Goal: Information Seeking & Learning: Understand process/instructions

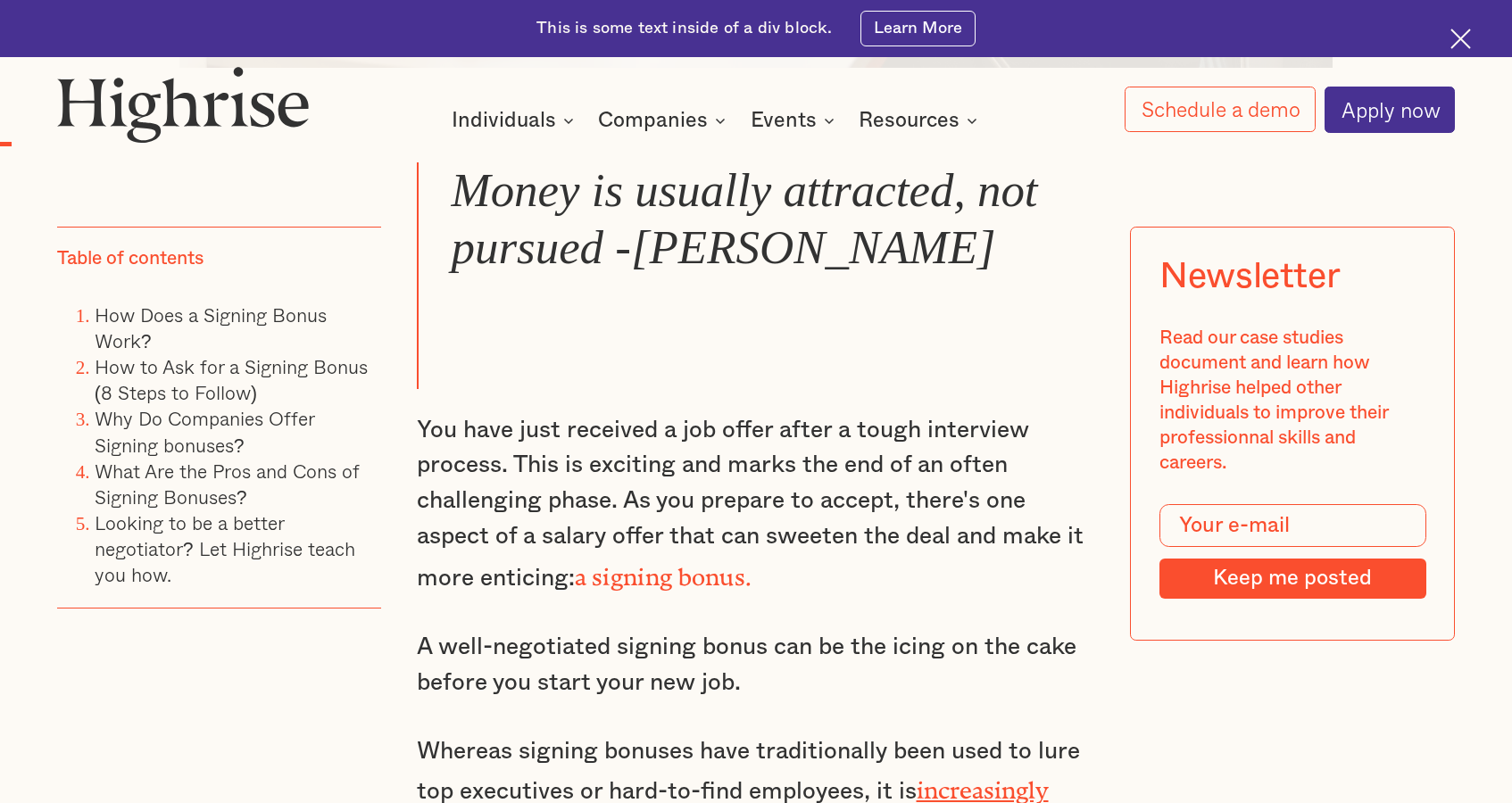
scroll to position [1421, 0]
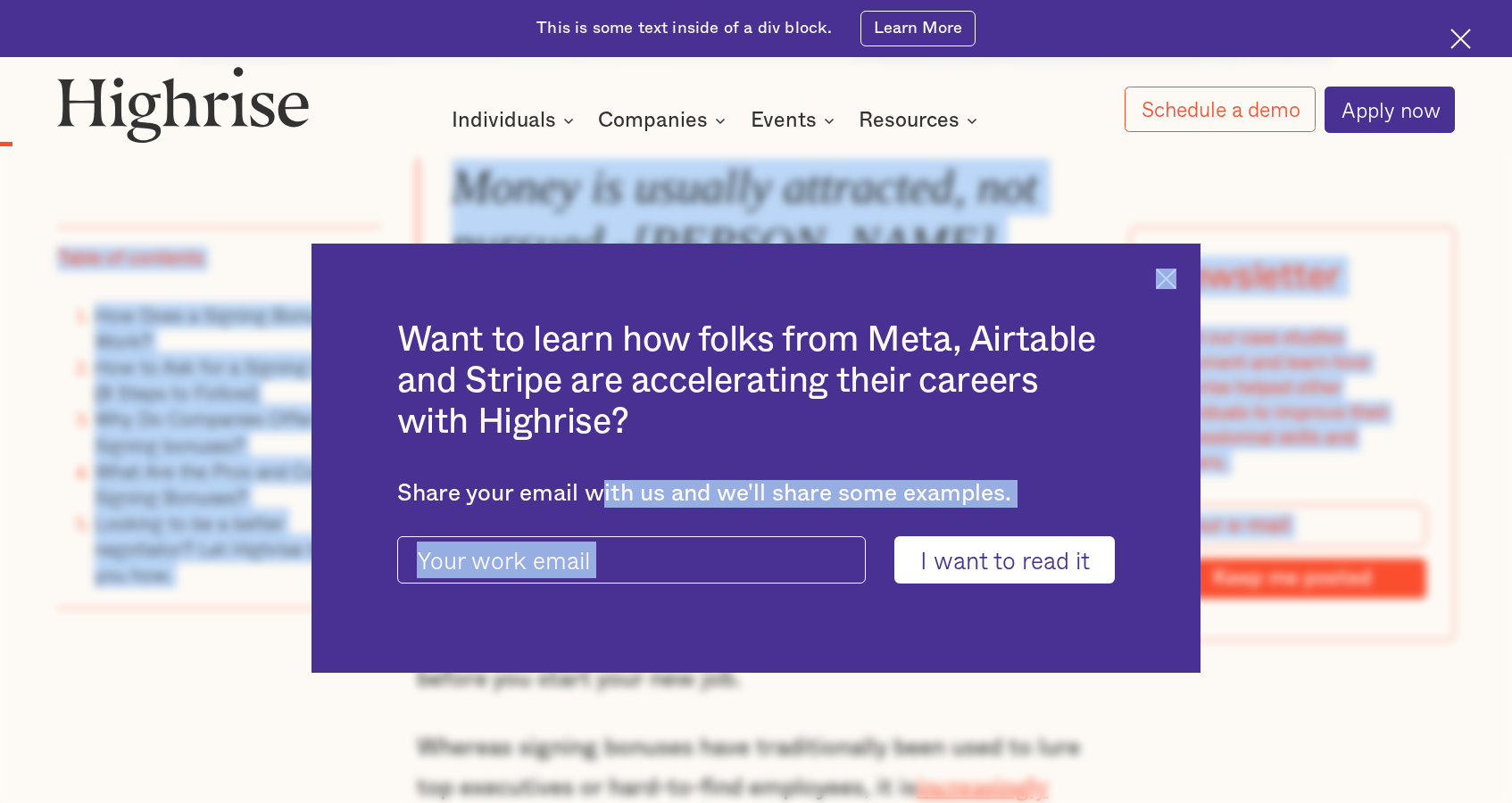
drag, startPoint x: 701, startPoint y: 402, endPoint x: 595, endPoint y: 498, distance: 143.0
click at [1166, 280] on img at bounding box center [1166, 278] width 21 height 21
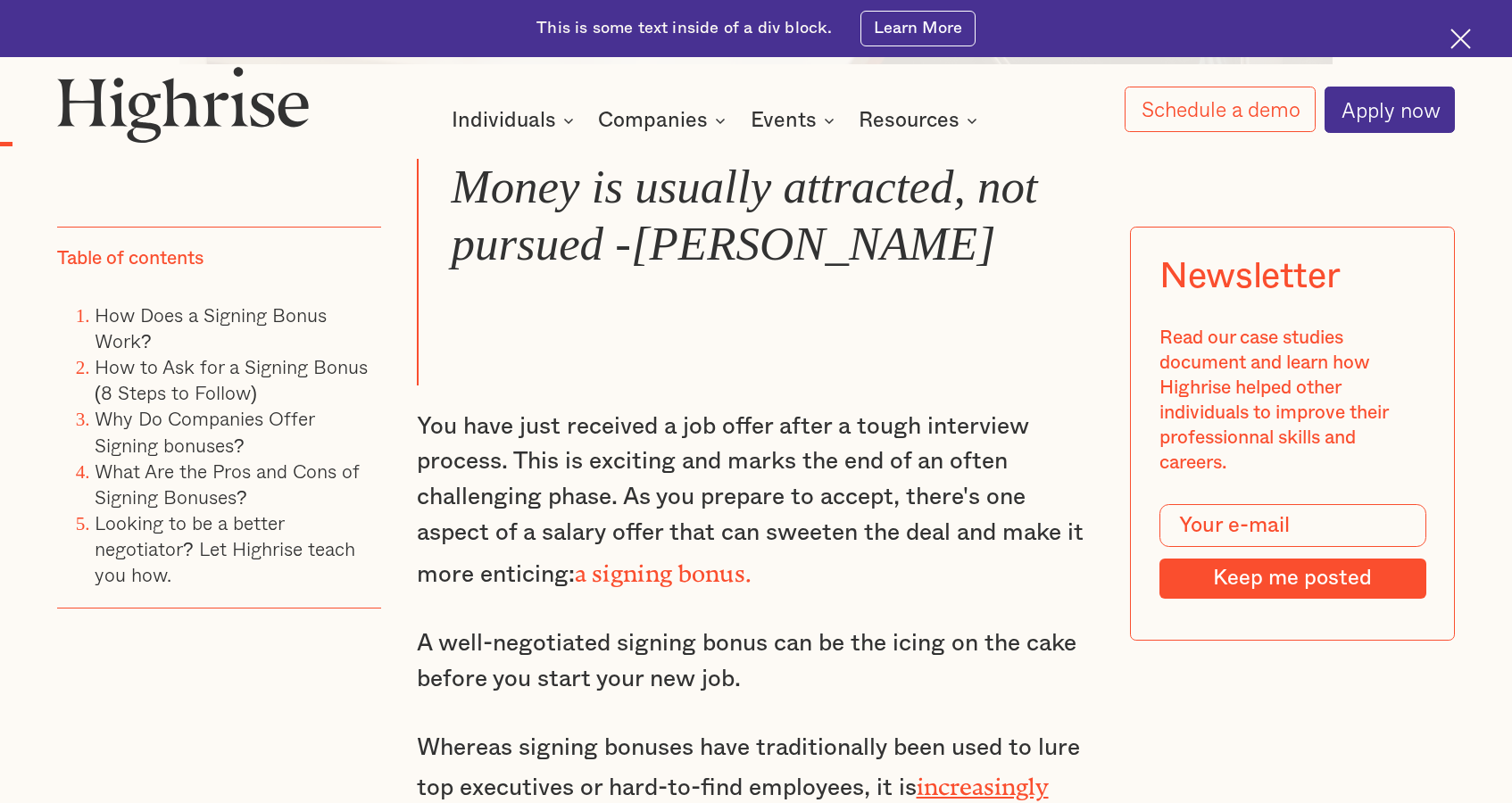
drag, startPoint x: 736, startPoint y: 649, endPoint x: 610, endPoint y: 631, distance: 127.3
click at [610, 631] on p "A well-negotiated signing bonus can be the icing on the cake before you start y…" at bounding box center [756, 661] width 679 height 71
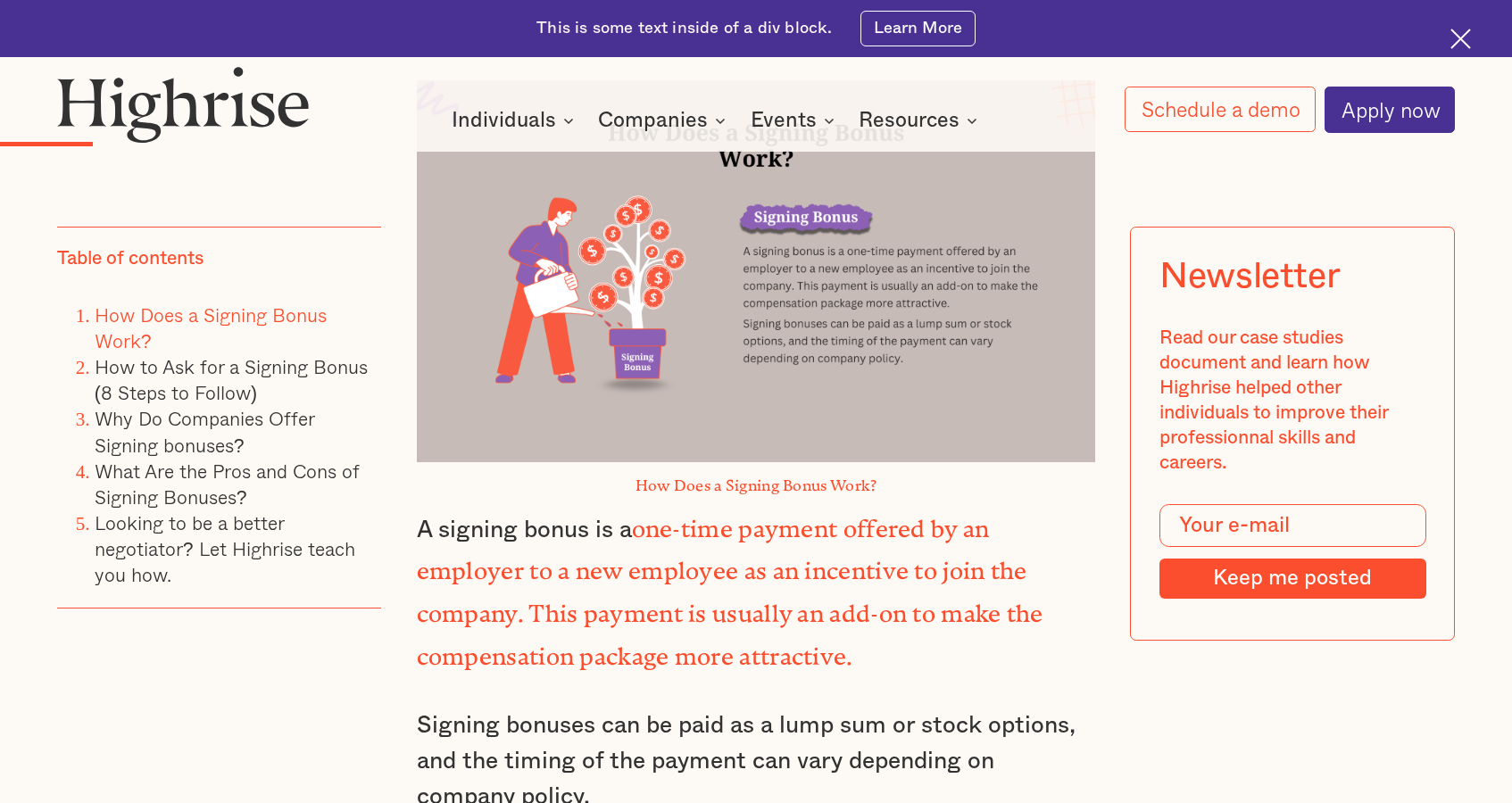
scroll to position [2424, 0]
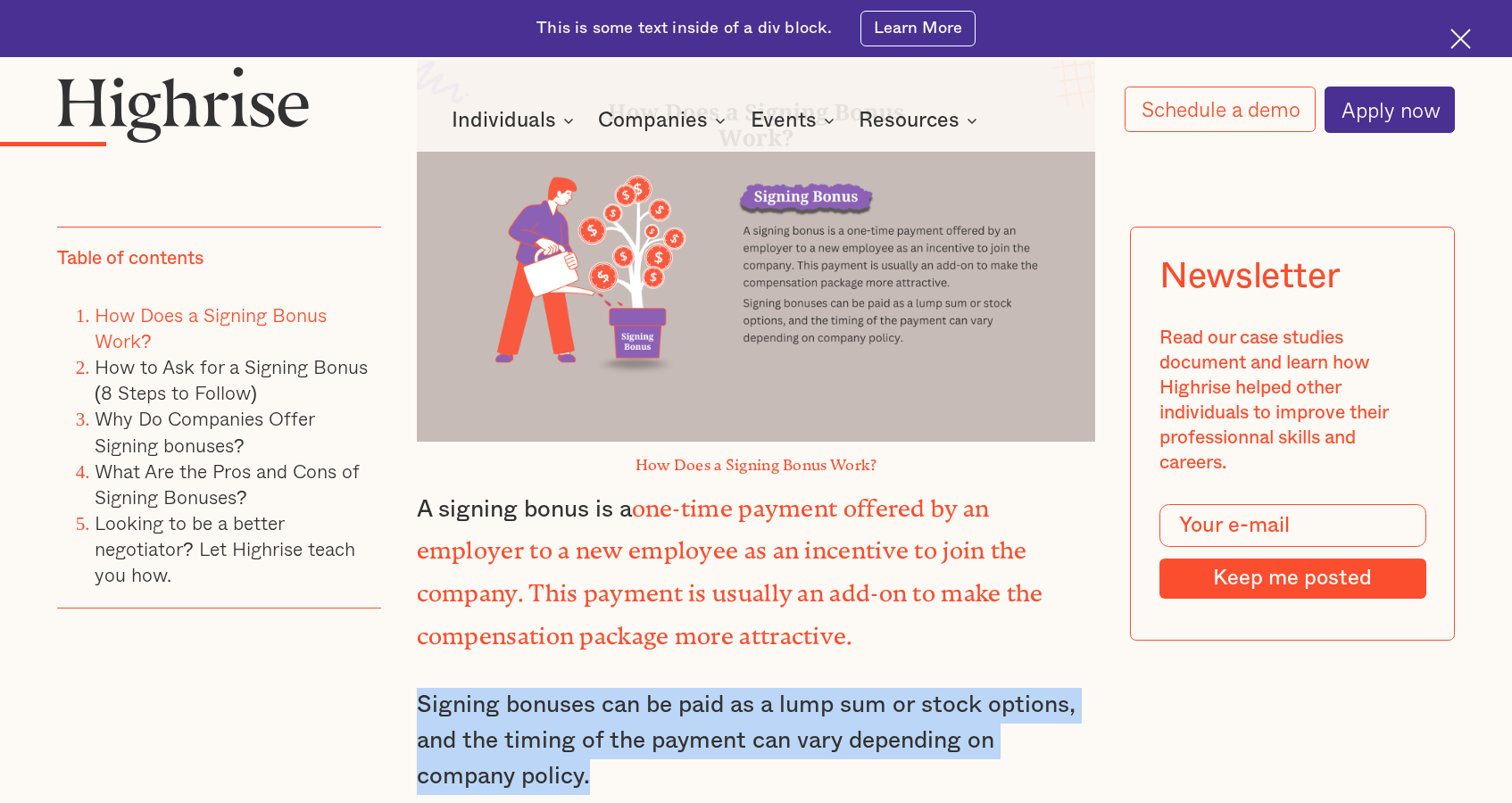
drag, startPoint x: 845, startPoint y: 717, endPoint x: 911, endPoint y: 626, distance: 112.4
click at [911, 626] on div "Money is usually attracted, not pursued -[PERSON_NAME] You have just received a…" at bounding box center [756, 205] width 679 height 2100
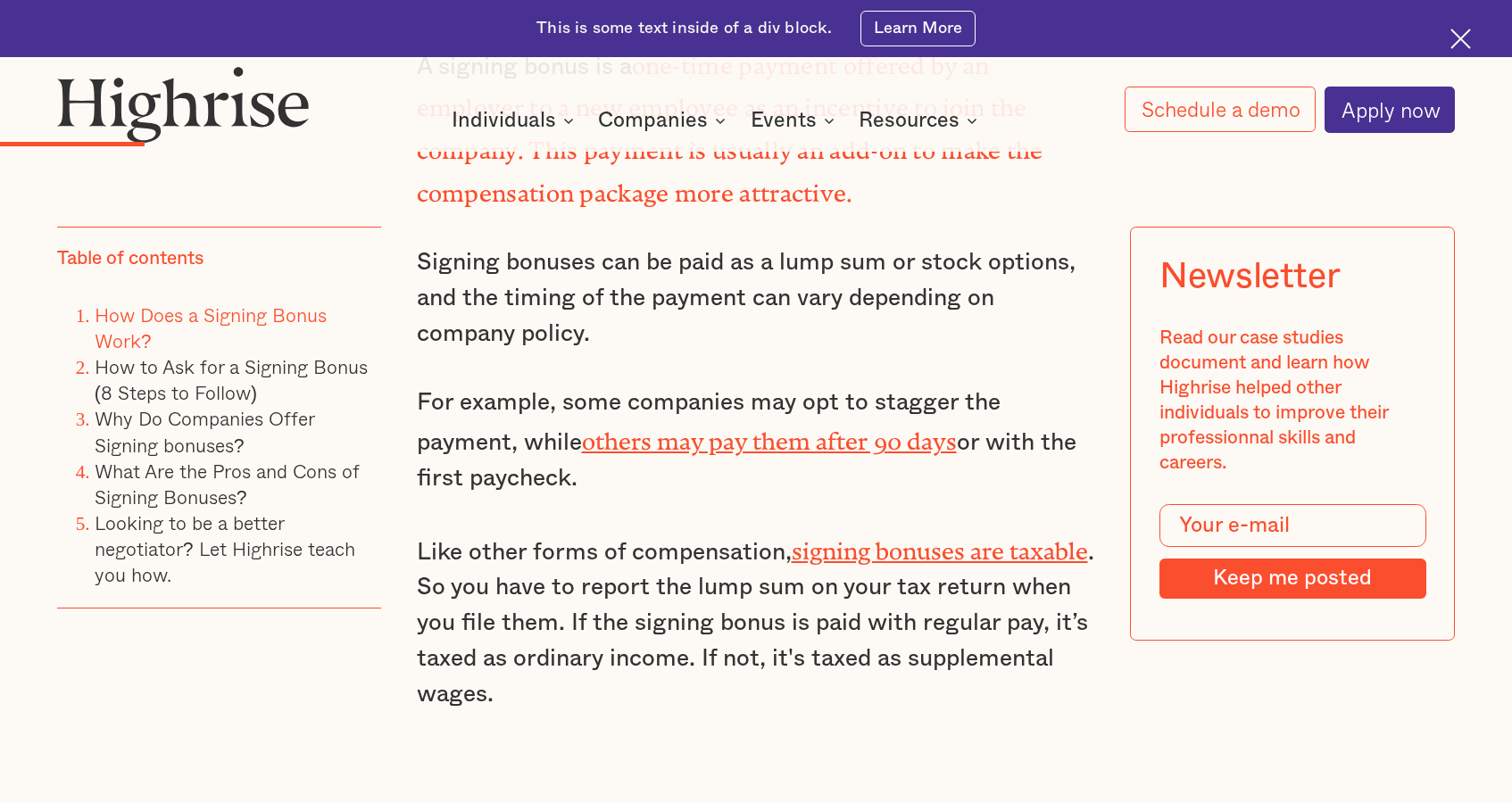
scroll to position [2879, 0]
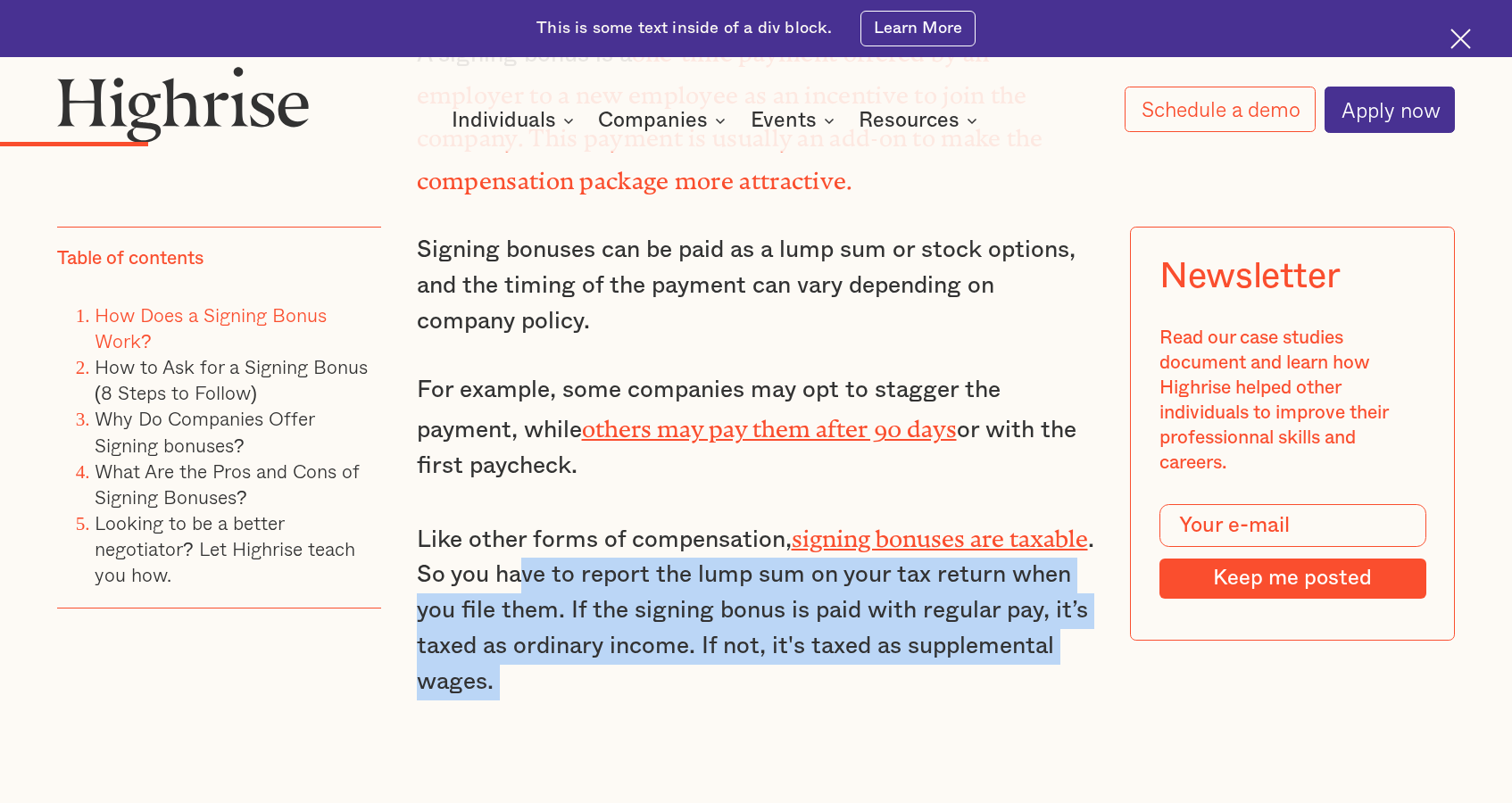
drag, startPoint x: 628, startPoint y: 636, endPoint x: 610, endPoint y: 501, distance: 136.2
click at [610, 517] on p "Like other forms of compensation, signing bonuses are taxable . So you have to …" at bounding box center [756, 608] width 679 height 183
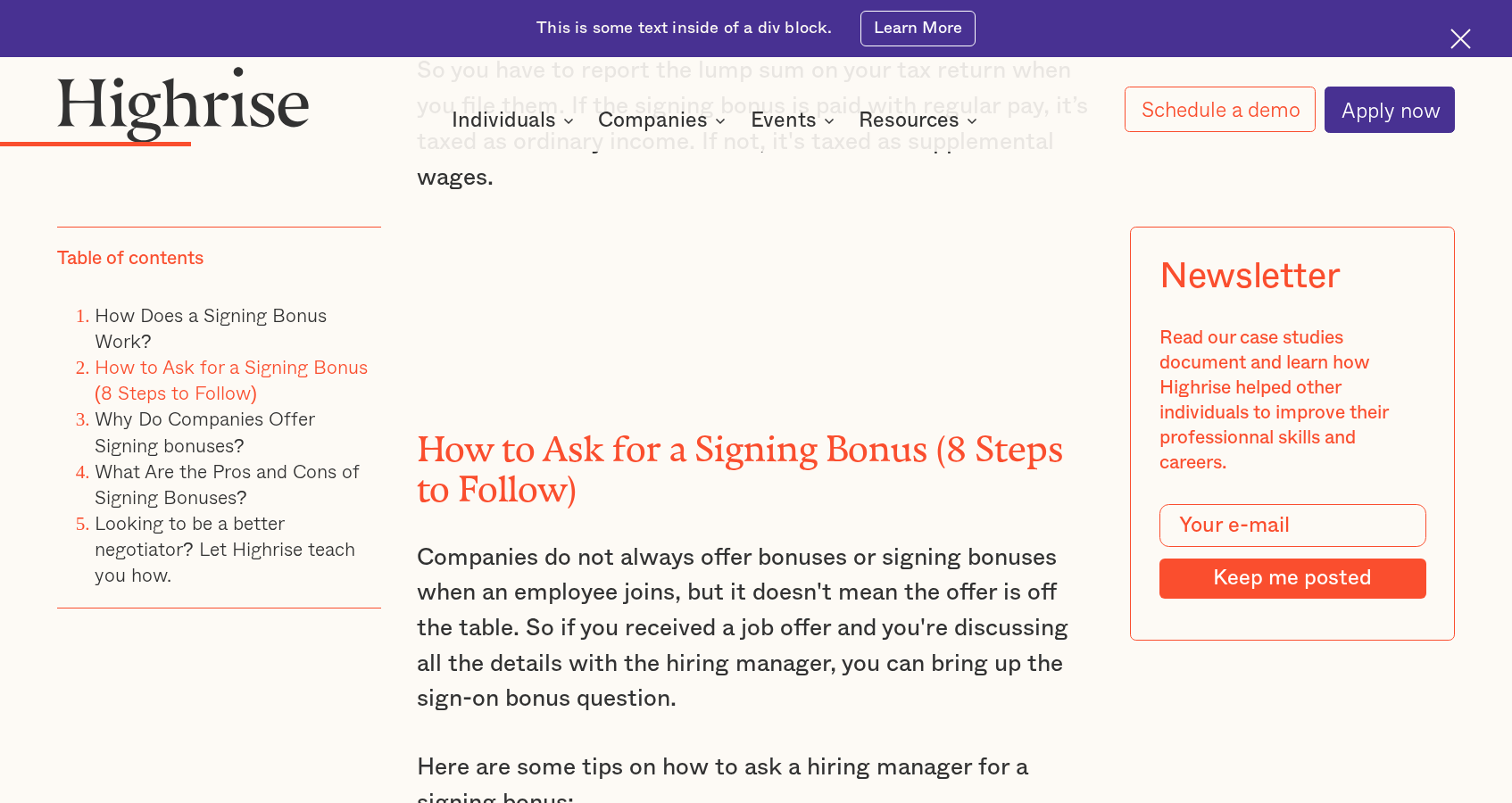
scroll to position [3392, 0]
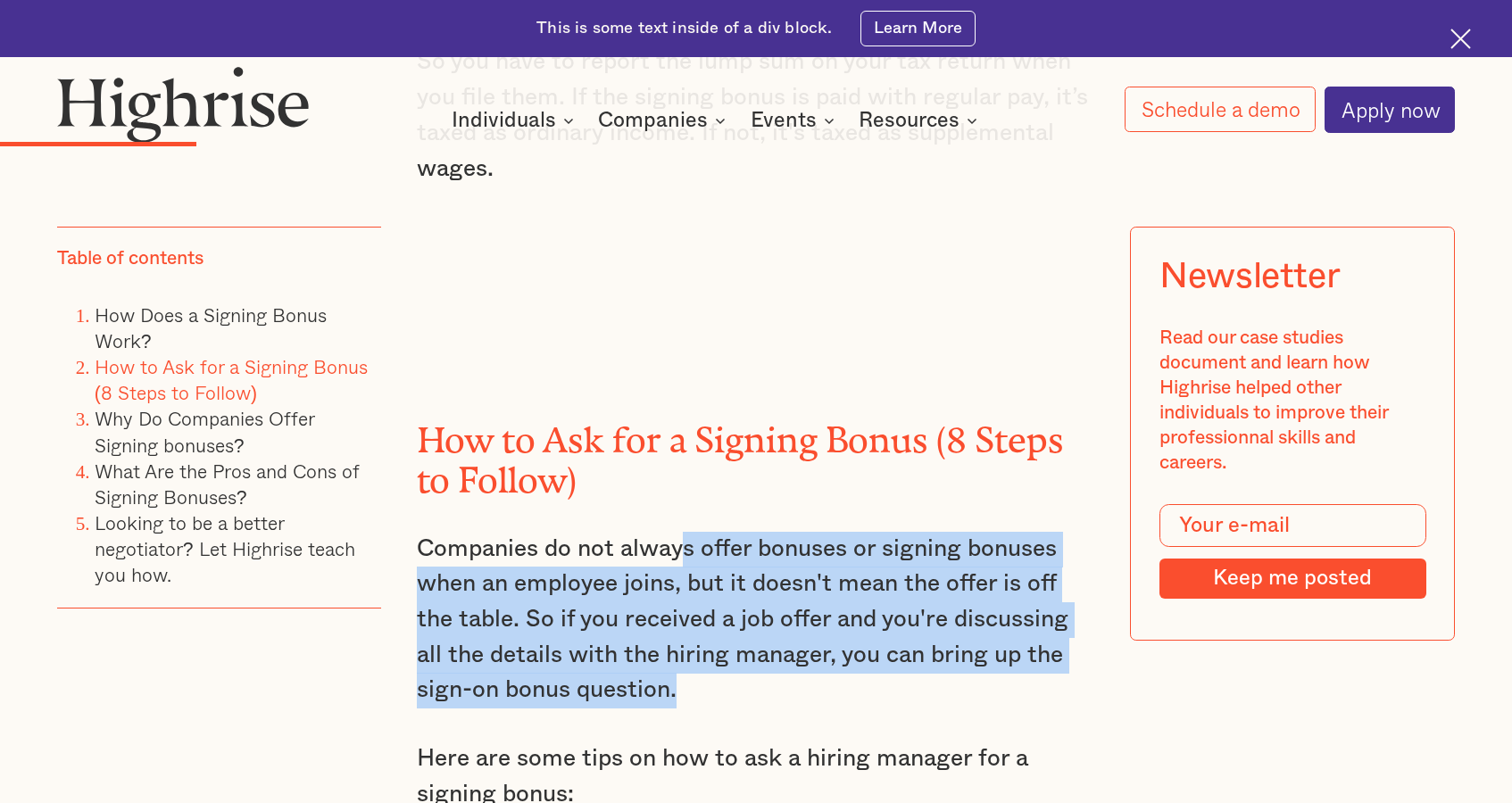
drag, startPoint x: 682, startPoint y: 489, endPoint x: 682, endPoint y: 631, distance: 142.0
click at [682, 631] on p "Companies do not always offer bonuses or signing bonuses when an employee joins…" at bounding box center [756, 620] width 679 height 178
drag, startPoint x: 682, startPoint y: 631, endPoint x: 760, endPoint y: 496, distance: 155.9
click at [760, 532] on p "Companies do not always offer bonuses or signing bonuses when an employee joins…" at bounding box center [756, 620] width 679 height 178
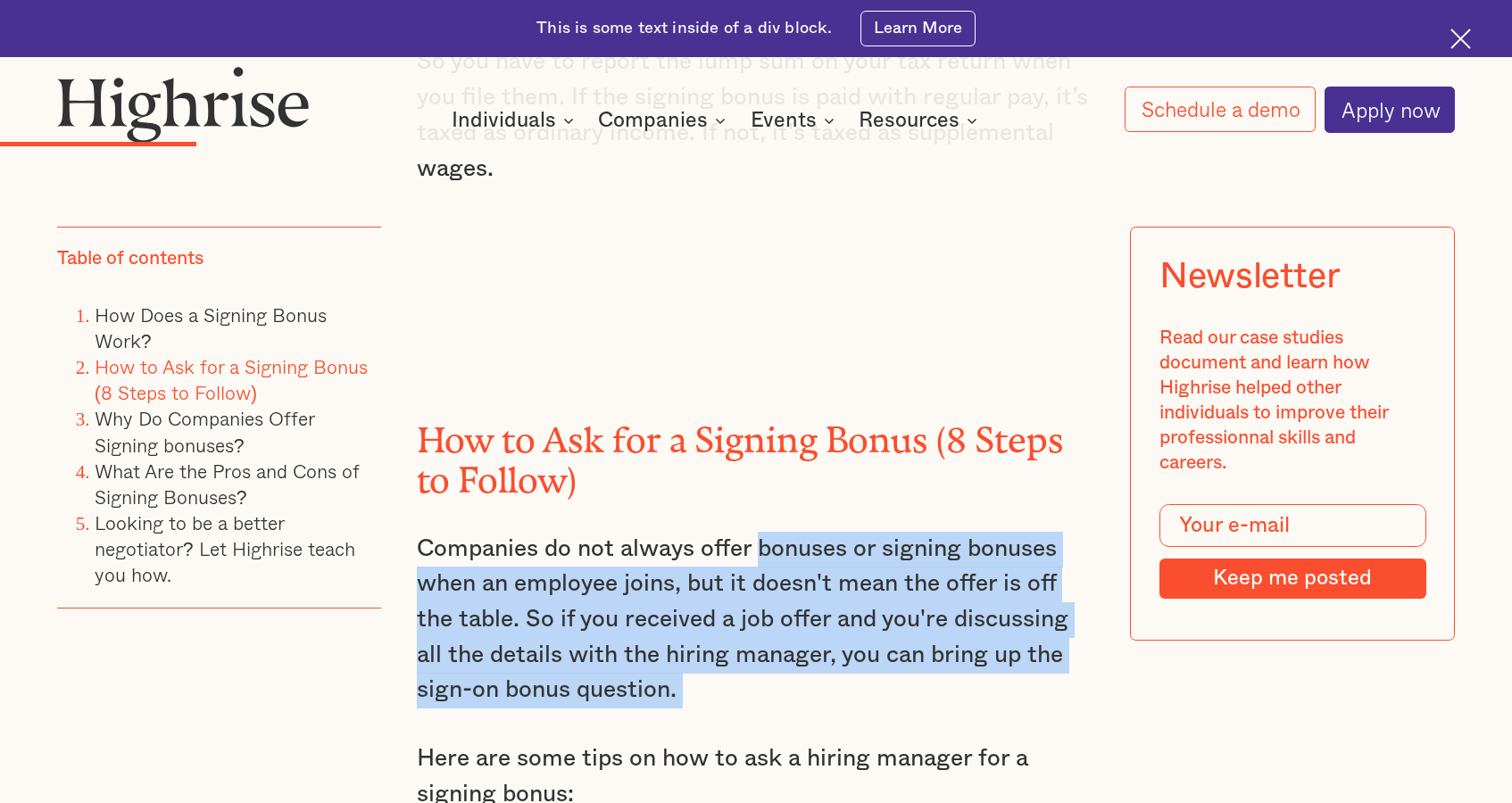
click at [760, 532] on p "Companies do not always offer bonuses or signing bonuses when an employee joins…" at bounding box center [756, 620] width 679 height 178
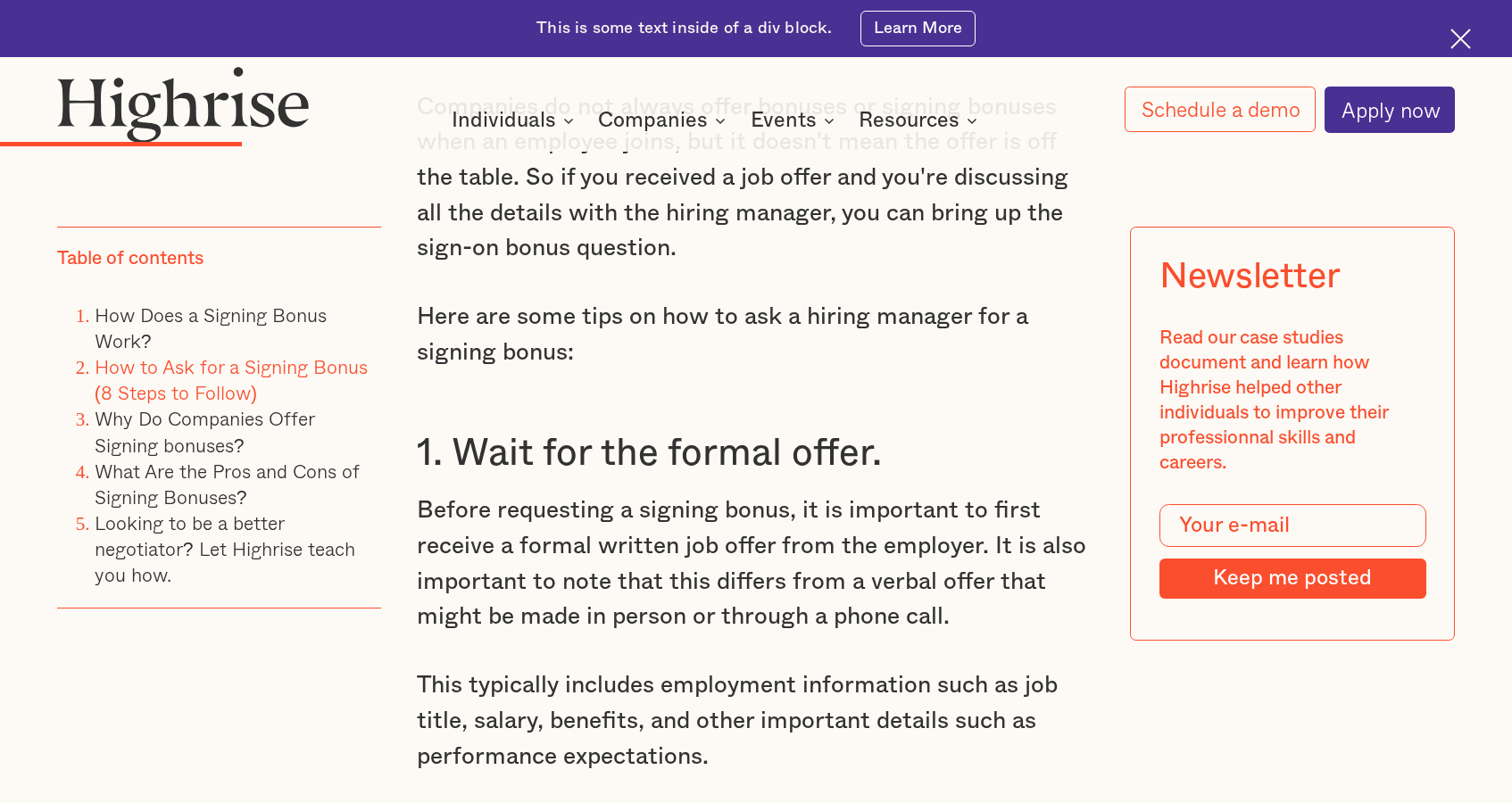
scroll to position [3893, 0]
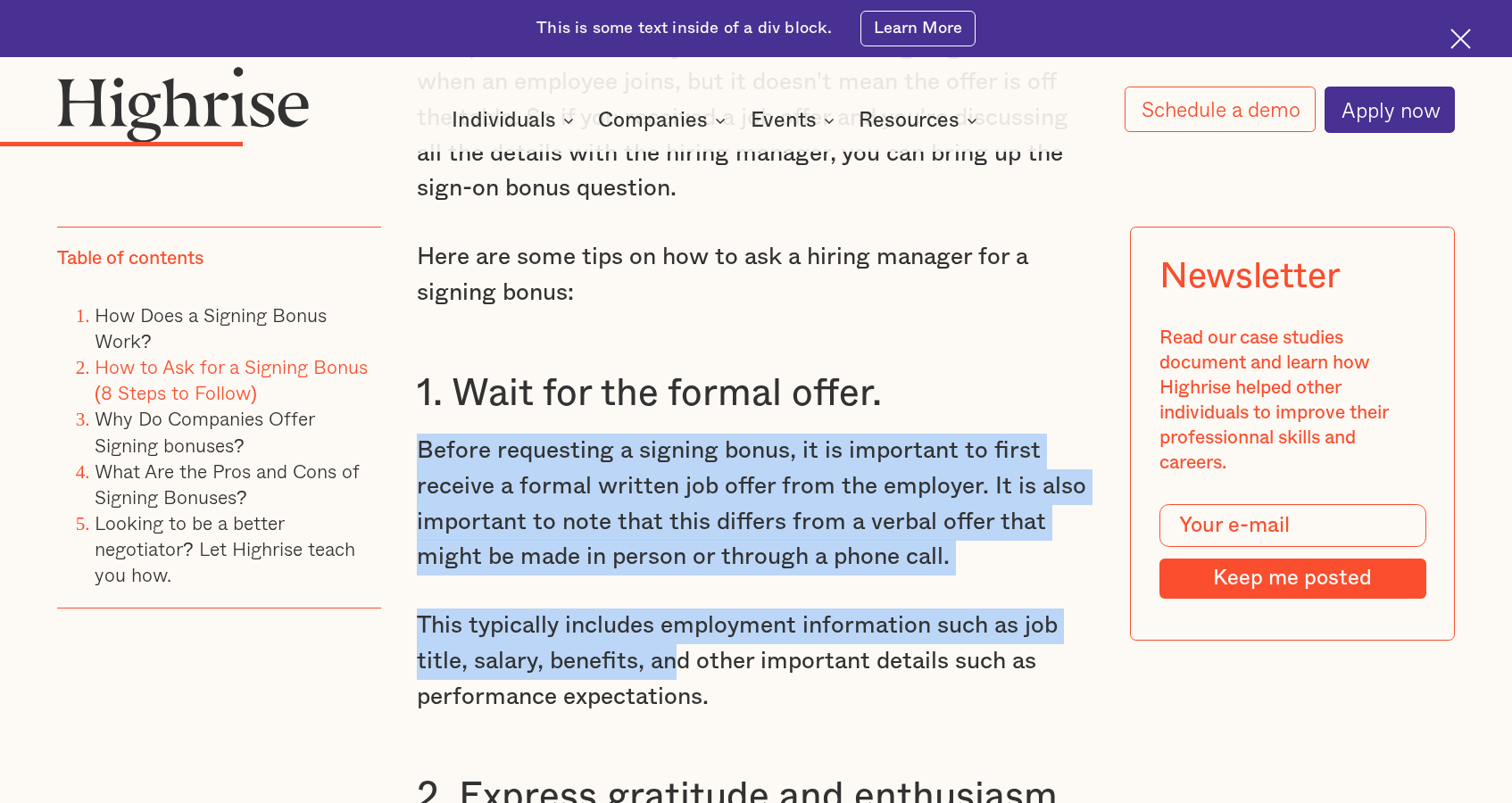
drag, startPoint x: 853, startPoint y: 365, endPoint x: 679, endPoint y: 613, distance: 303.0
click at [679, 613] on p "This typically includes employment information such as job title, salary, benef…" at bounding box center [756, 661] width 679 height 106
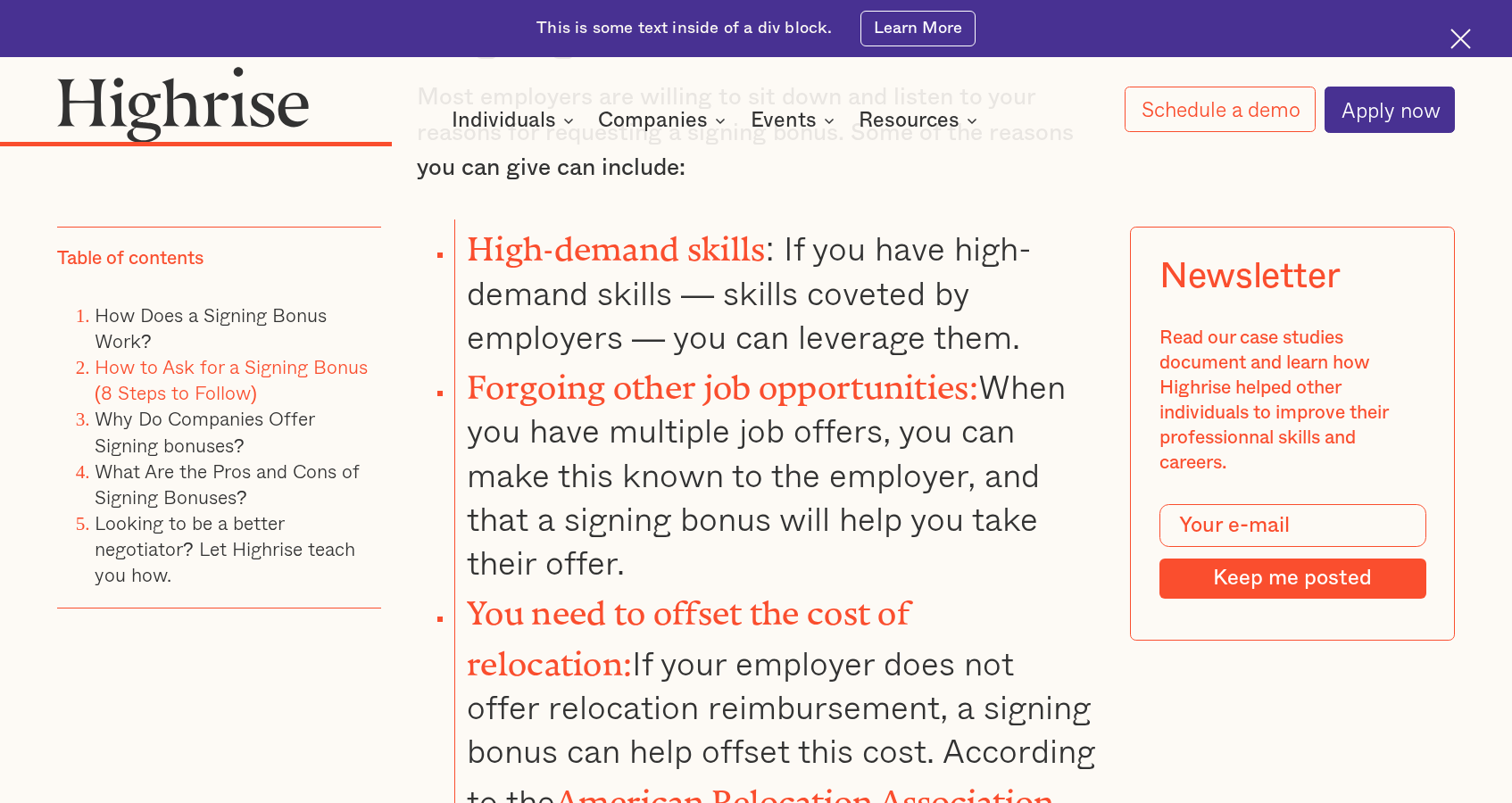
scroll to position [5924, 0]
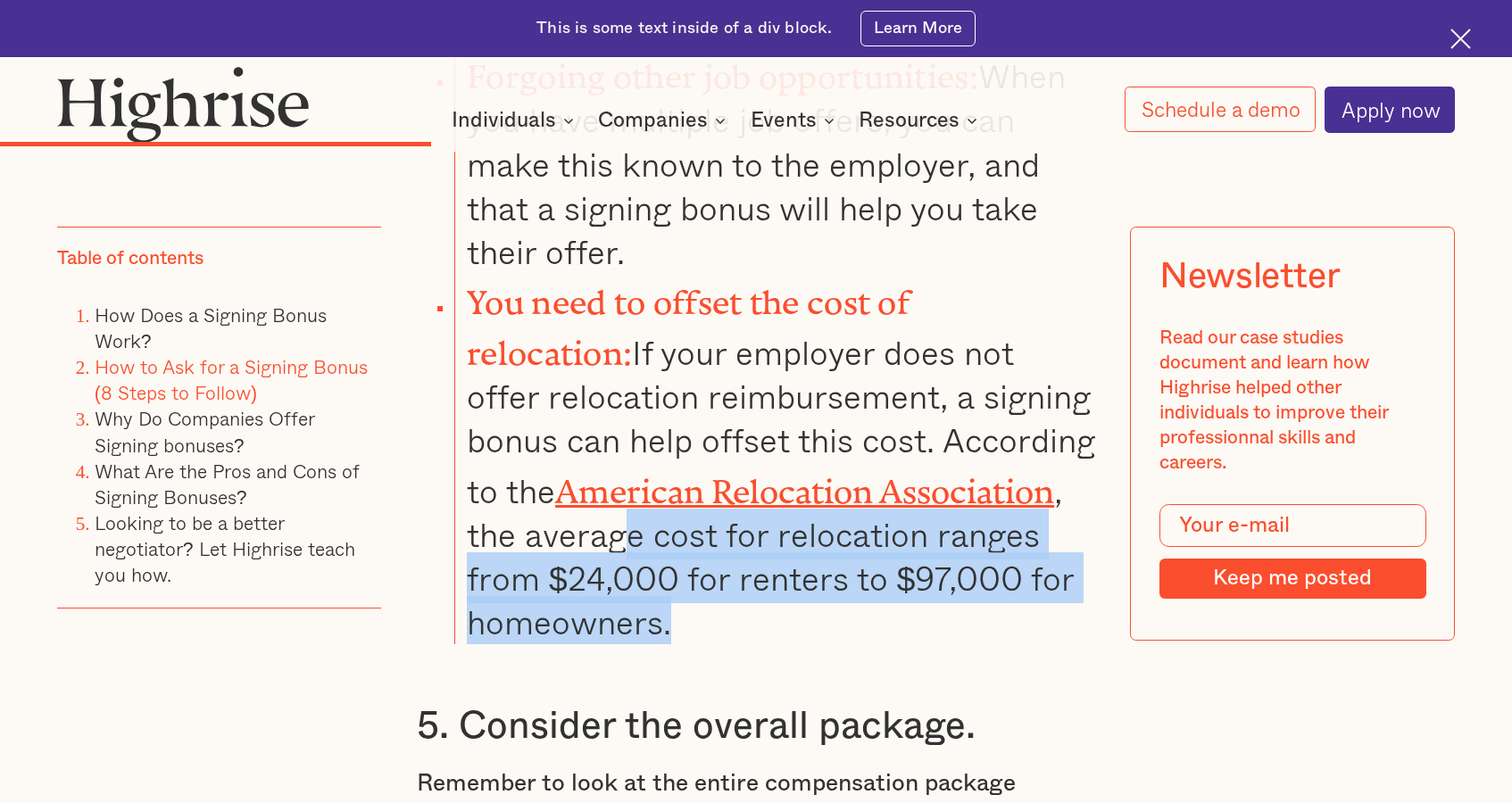
drag, startPoint x: 695, startPoint y: 504, endPoint x: 571, endPoint y: 428, distance: 145.4
click at [571, 428] on li "You need to offset the cost of relocation: If your employer does not offer relo…" at bounding box center [775, 458] width 642 height 371
drag, startPoint x: 571, startPoint y: 428, endPoint x: 696, endPoint y: 507, distance: 147.9
click at [696, 507] on li "You need to offset the cost of relocation: If your employer does not offer relo…" at bounding box center [775, 458] width 642 height 371
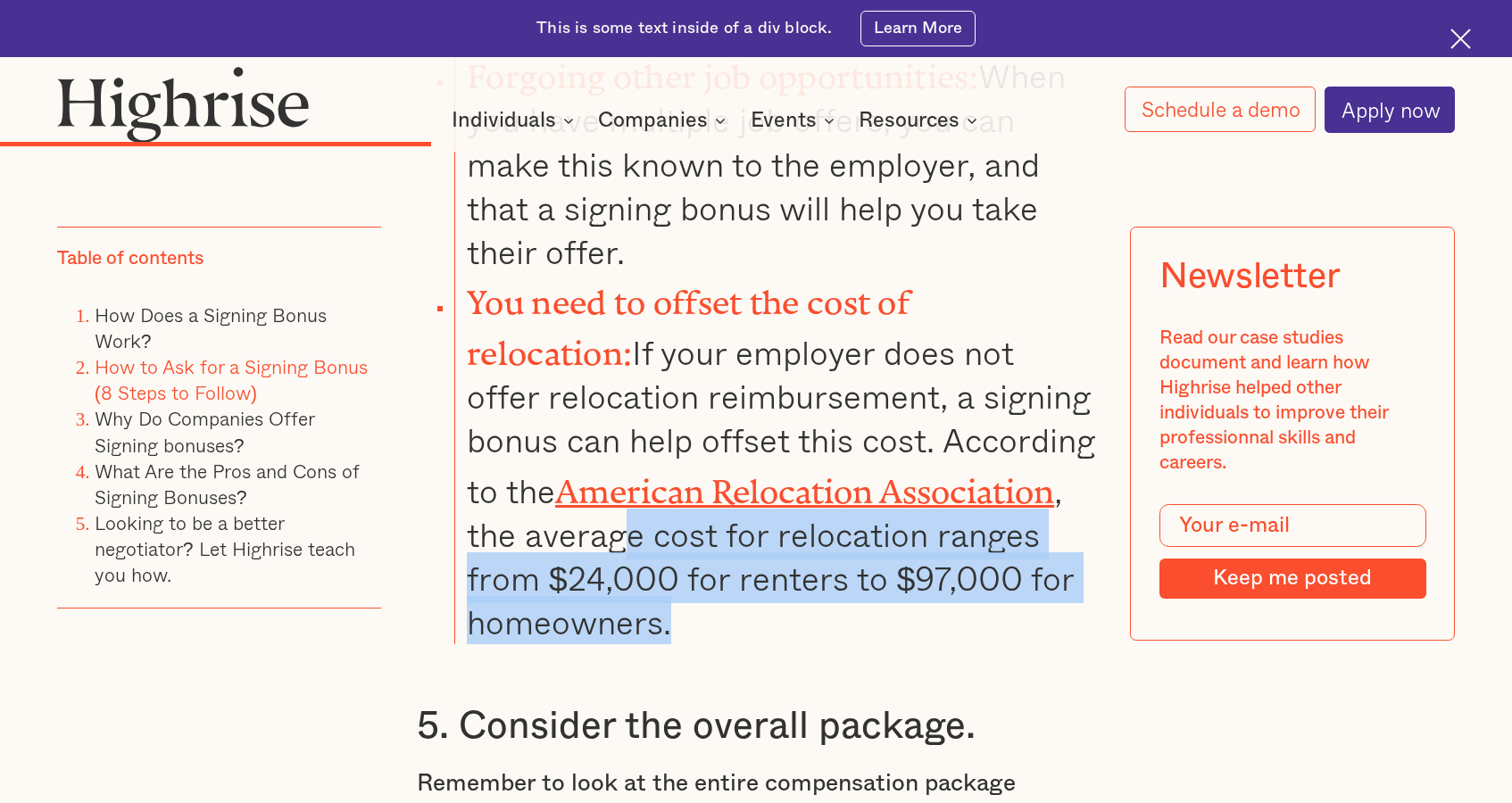
click at [696, 507] on li "You need to offset the cost of relocation: If your employer does not offer relo…" at bounding box center [775, 458] width 642 height 371
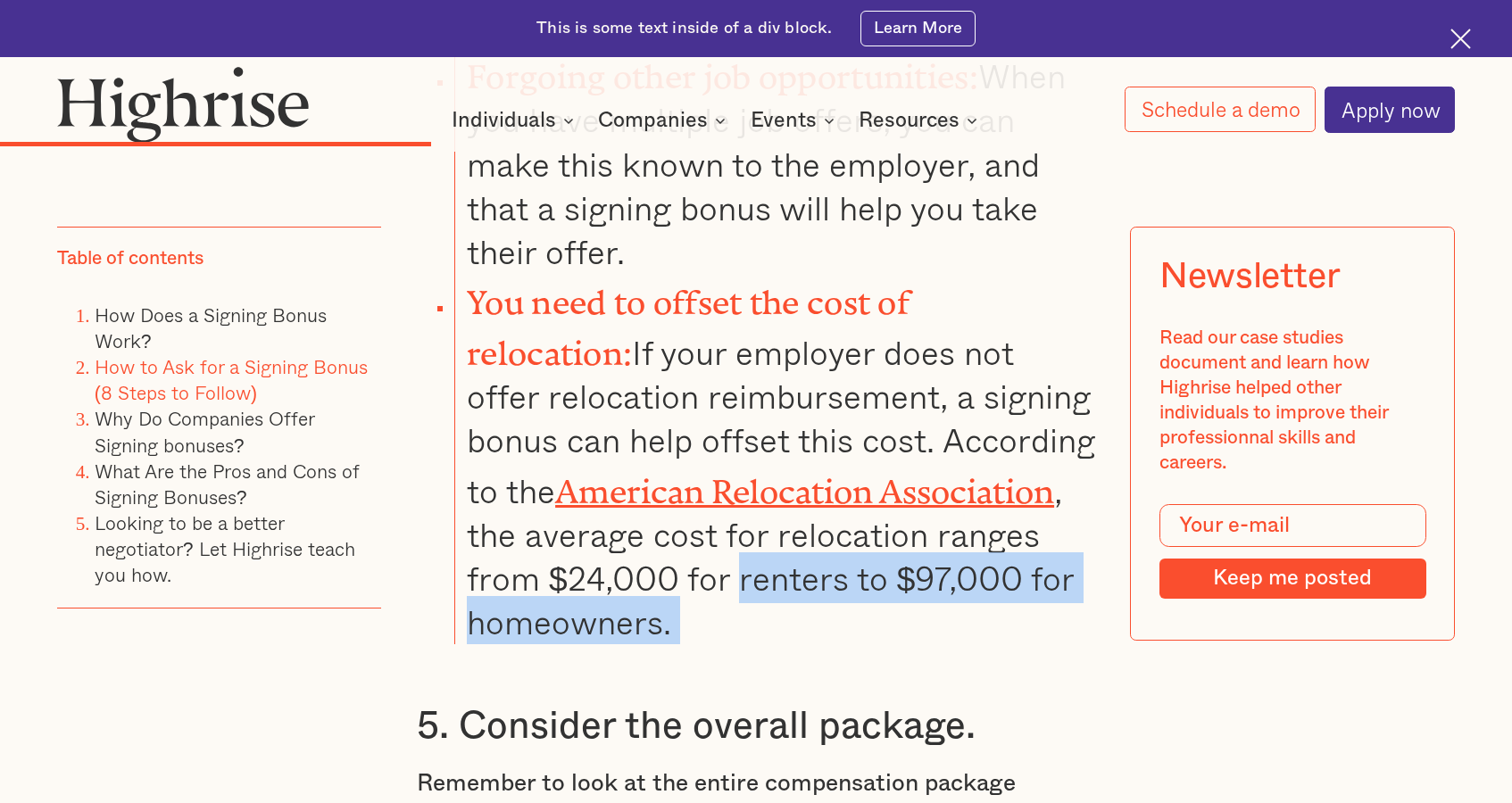
drag, startPoint x: 696, startPoint y: 507, endPoint x: 669, endPoint y: 448, distance: 64.9
click at [669, 448] on li "You need to offset the cost of relocation: If your employer does not offer relo…" at bounding box center [775, 458] width 642 height 371
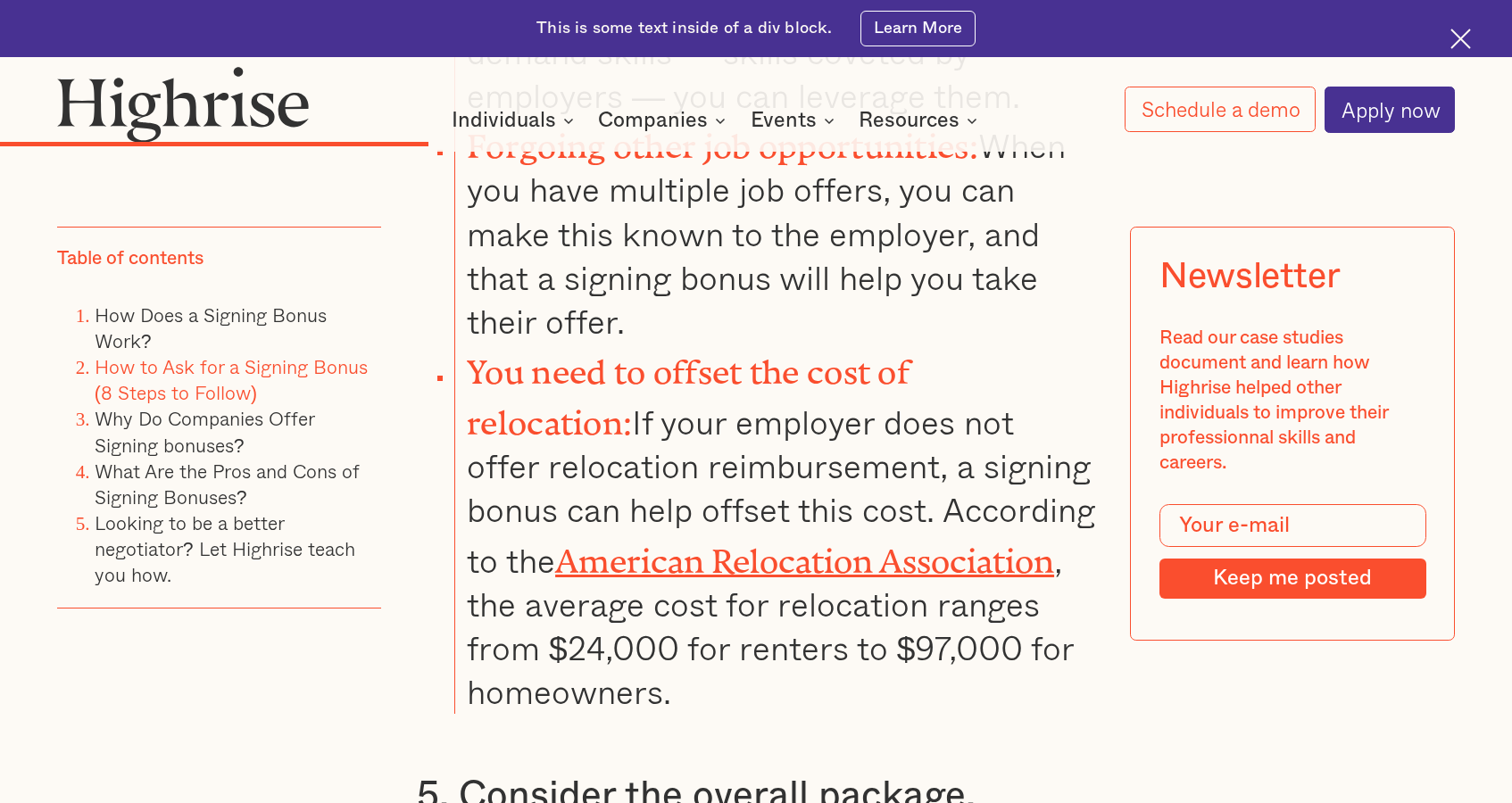
scroll to position [5838, 0]
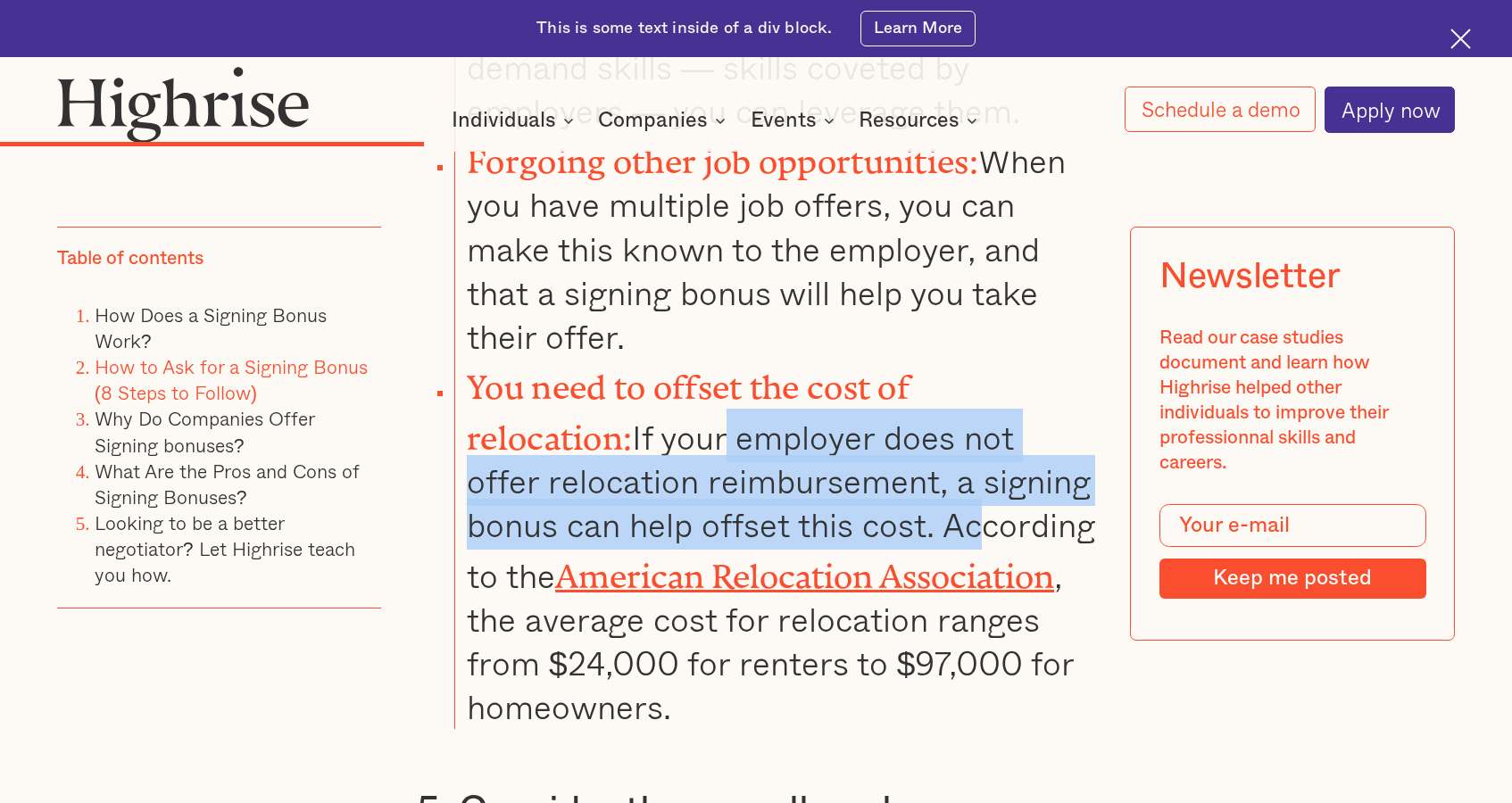
drag, startPoint x: 565, startPoint y: 308, endPoint x: 743, endPoint y: 401, distance: 200.8
click at [743, 401] on li "You need to offset the cost of relocation: If your employer does not offer relo…" at bounding box center [775, 543] width 642 height 371
drag, startPoint x: 965, startPoint y: 405, endPoint x: 581, endPoint y: 313, distance: 394.9
click at [581, 358] on li "You need to offset the cost of relocation: If your employer does not offer relo…" at bounding box center [775, 543] width 642 height 371
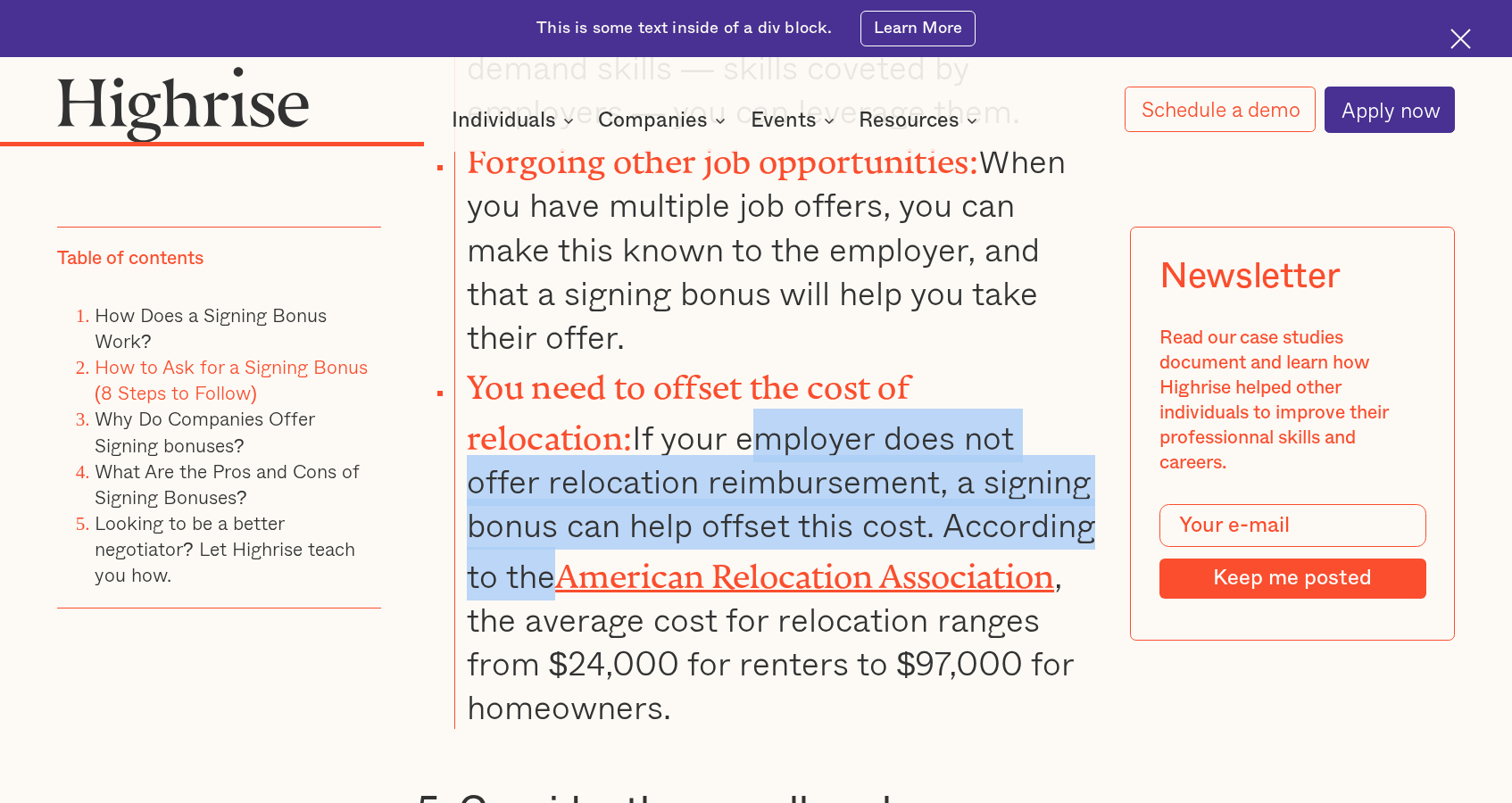
click at [581, 358] on li "You need to offset the cost of relocation: If your employer does not offer relo…" at bounding box center [775, 543] width 642 height 371
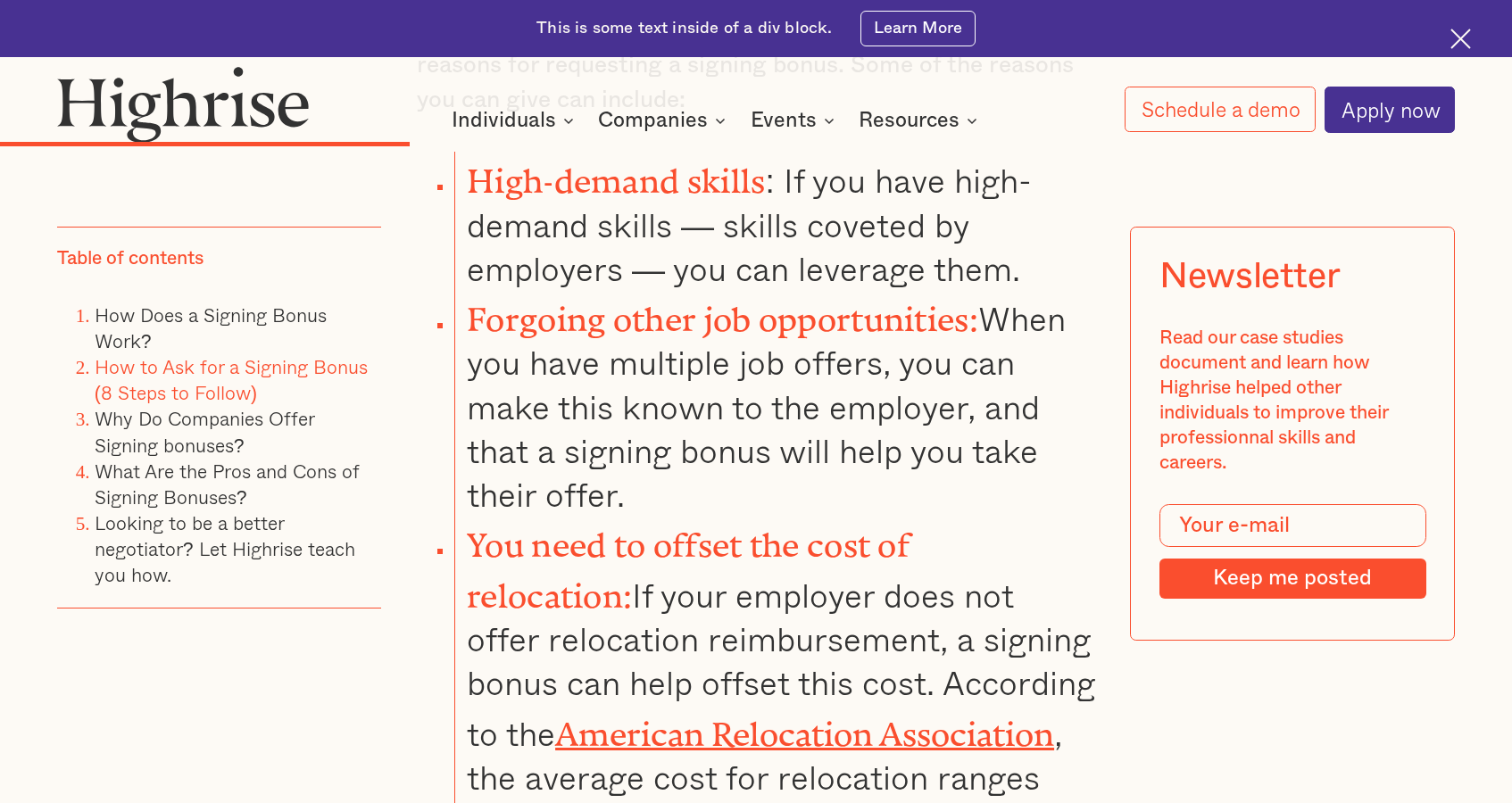
scroll to position [5680, 0]
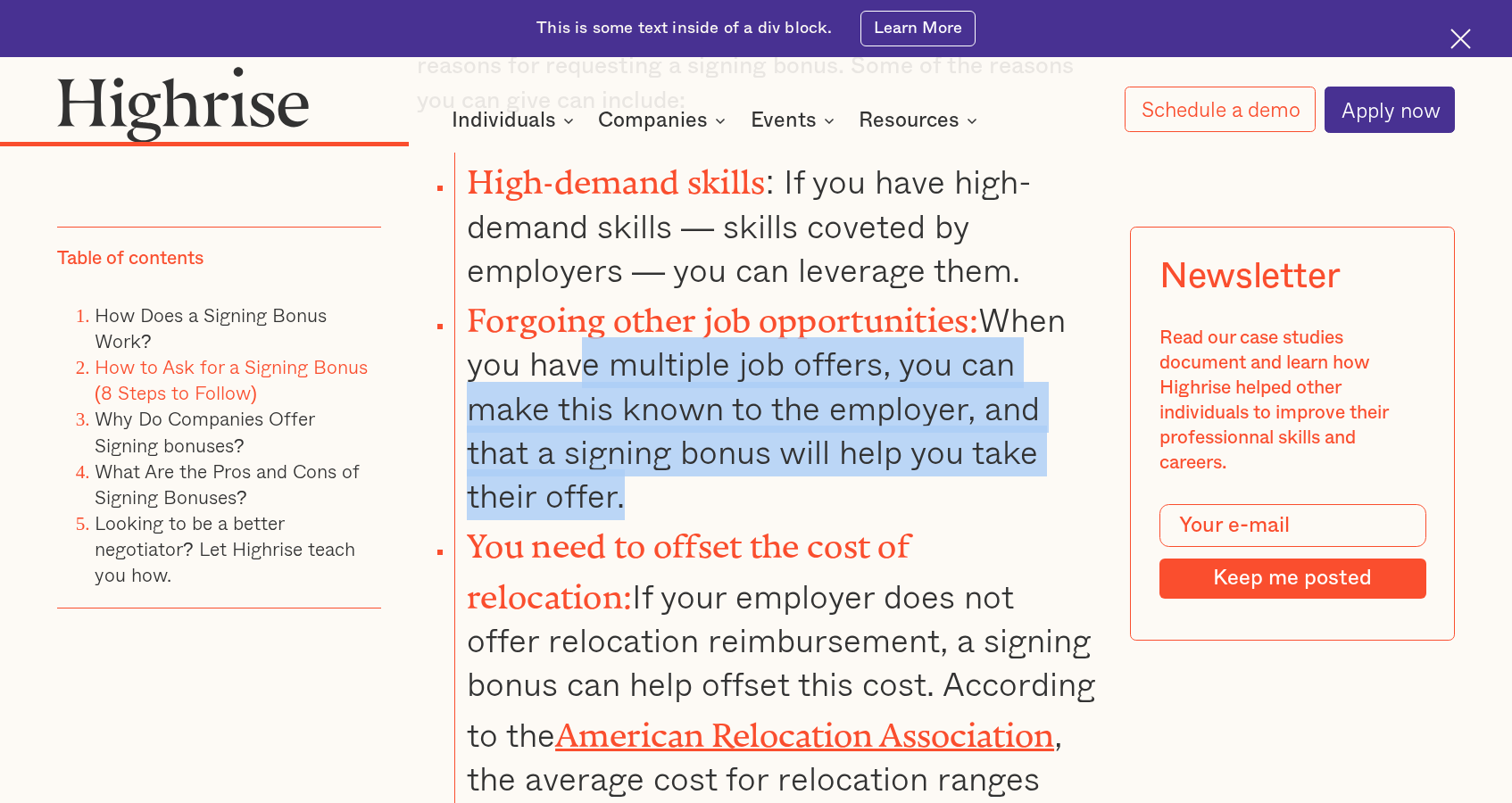
drag, startPoint x: 579, startPoint y: 244, endPoint x: 682, endPoint y: 377, distance: 168.2
click at [682, 377] on li "Forgoing other job opportunities: When you have multiple job offers, you can ma…" at bounding box center [775, 404] width 642 height 226
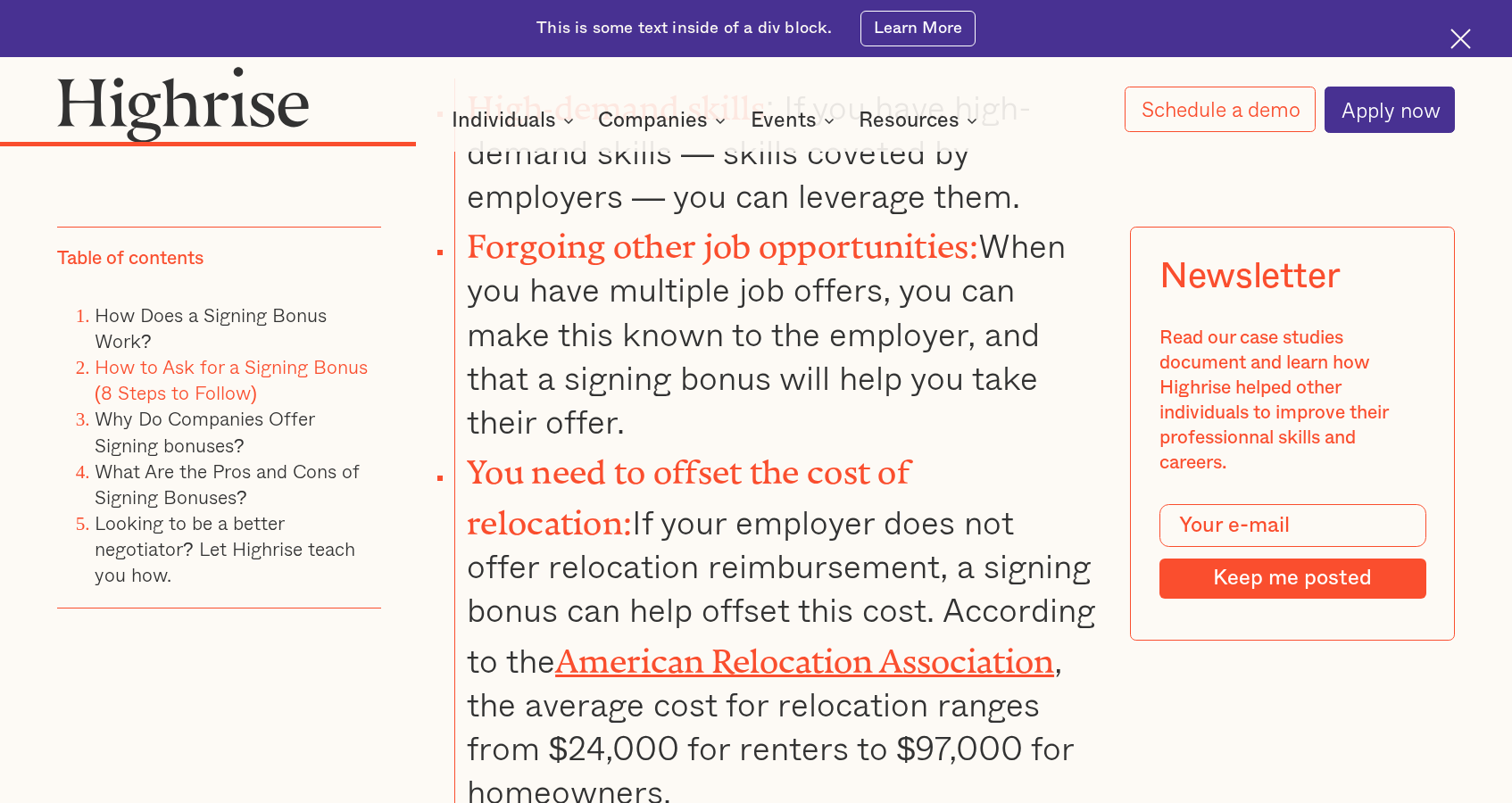
scroll to position [6018, 0]
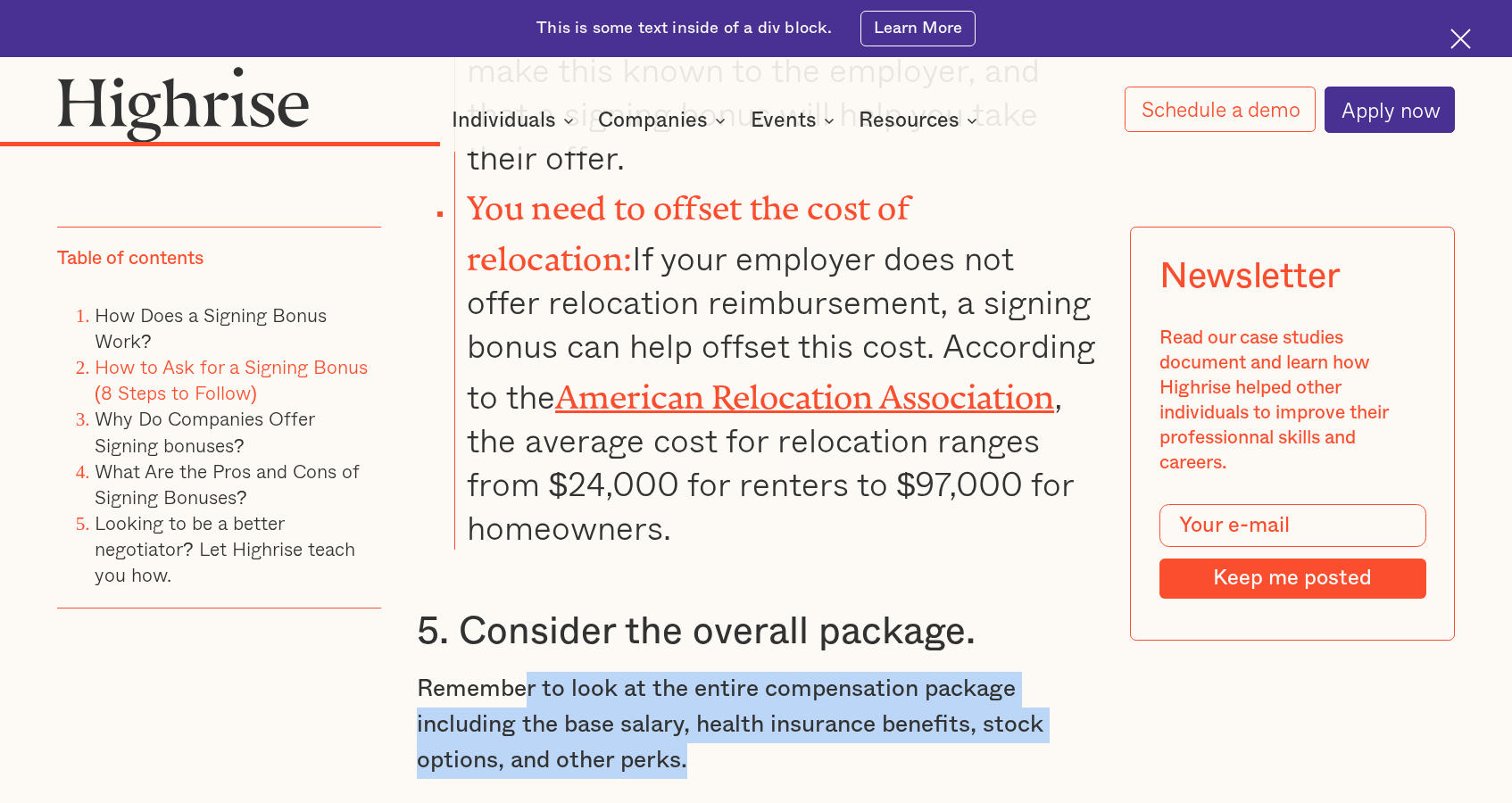
drag, startPoint x: 528, startPoint y: 557, endPoint x: 751, endPoint y: 624, distance: 232.8
click at [751, 672] on p "Remember to look at the entire compensation package including the base salary, …" at bounding box center [756, 725] width 679 height 106
drag, startPoint x: 751, startPoint y: 624, endPoint x: 573, endPoint y: 558, distance: 189.8
click at [573, 672] on p "Remember to look at the entire compensation package including the base salary, …" at bounding box center [756, 725] width 679 height 106
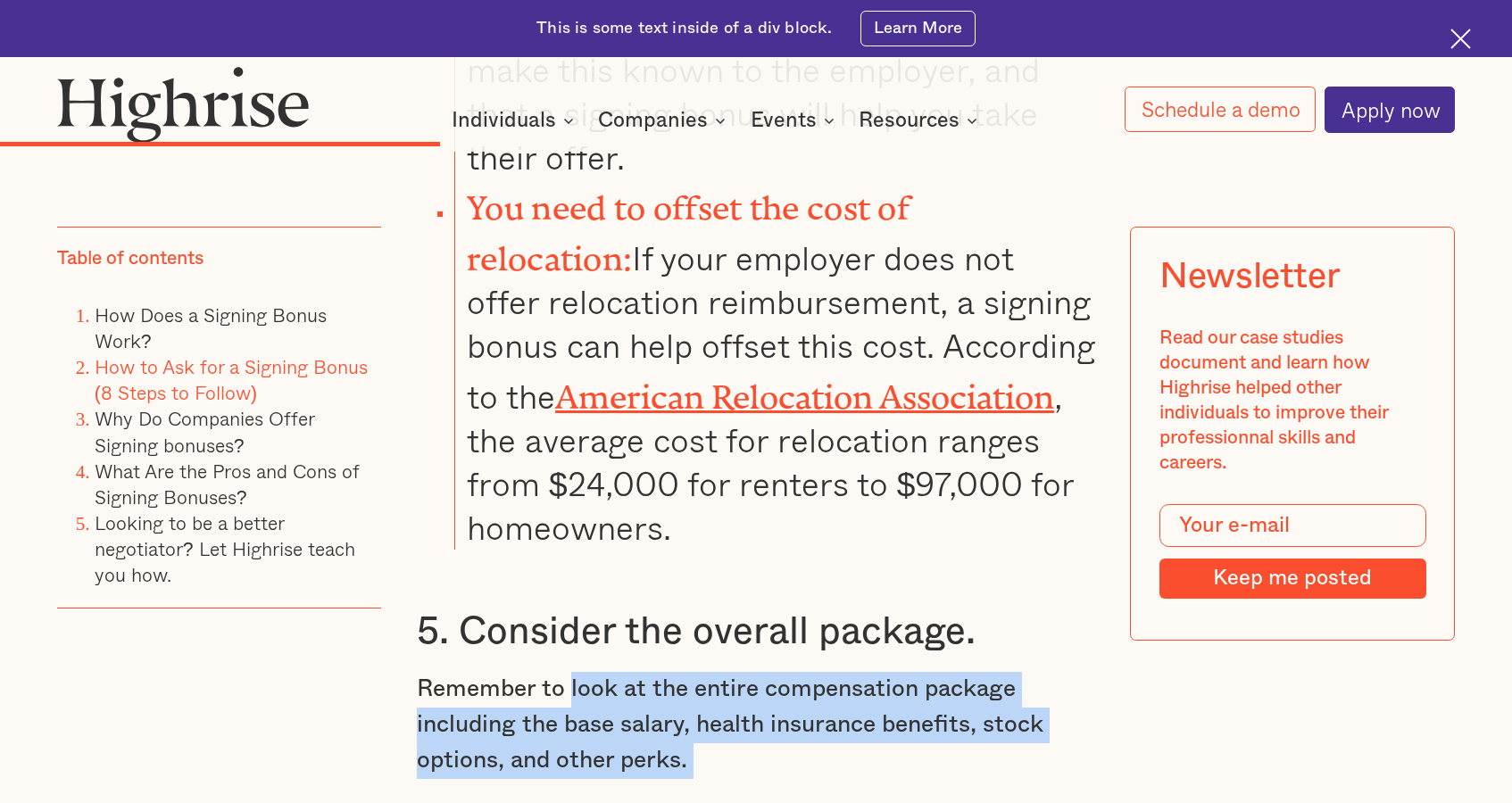
click at [573, 672] on p "Remember to look at the entire compensation package including the base salary, …" at bounding box center [756, 725] width 679 height 106
drag, startPoint x: 573, startPoint y: 558, endPoint x: 706, endPoint y: 640, distance: 156.2
click at [706, 672] on p "Remember to look at the entire compensation package including the base salary, …" at bounding box center [756, 725] width 679 height 106
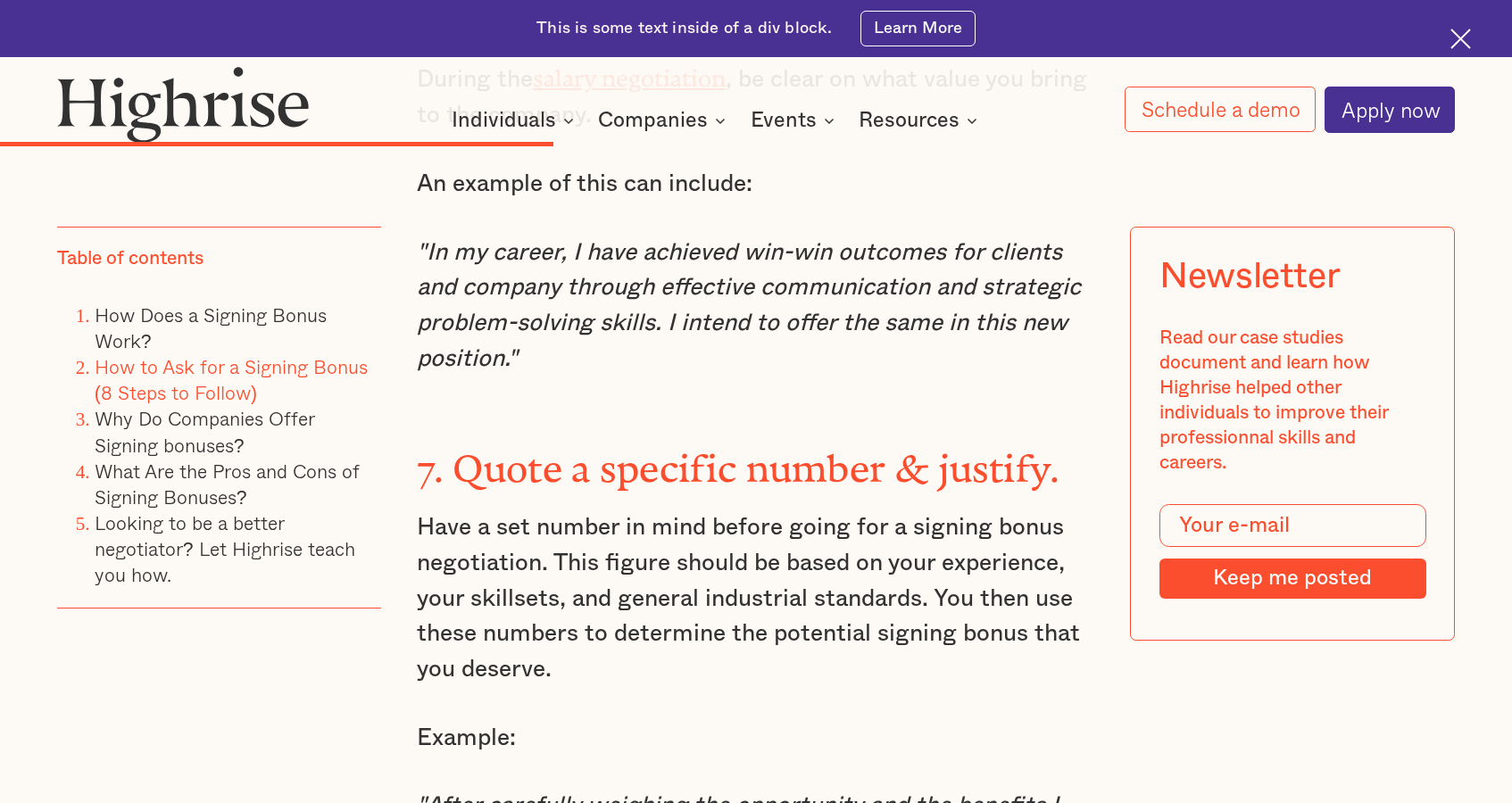
scroll to position [7526, 0]
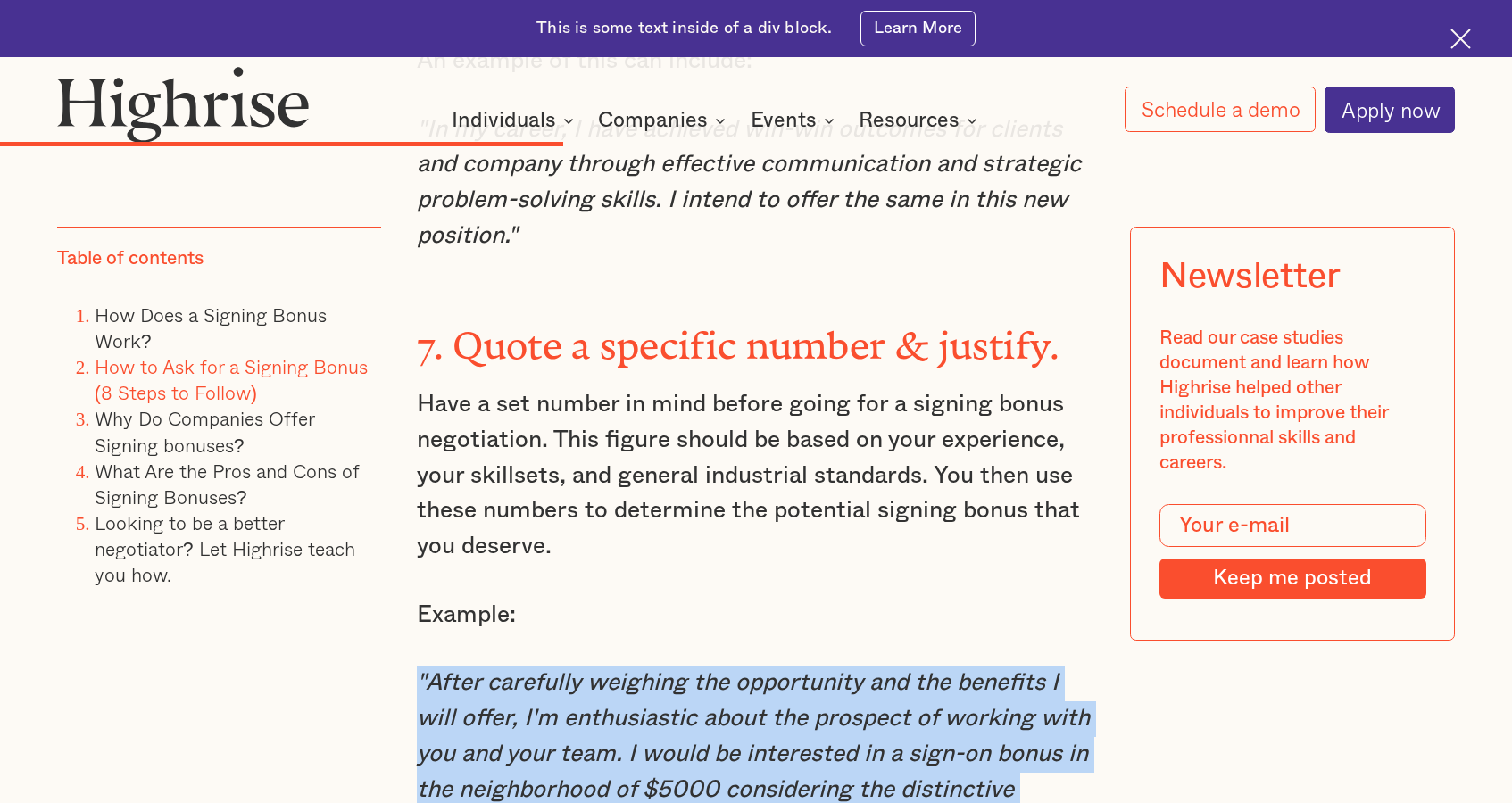
drag, startPoint x: 567, startPoint y: 674, endPoint x: 833, endPoint y: 506, distance: 314.6
